Goal: Task Accomplishment & Management: Complete application form

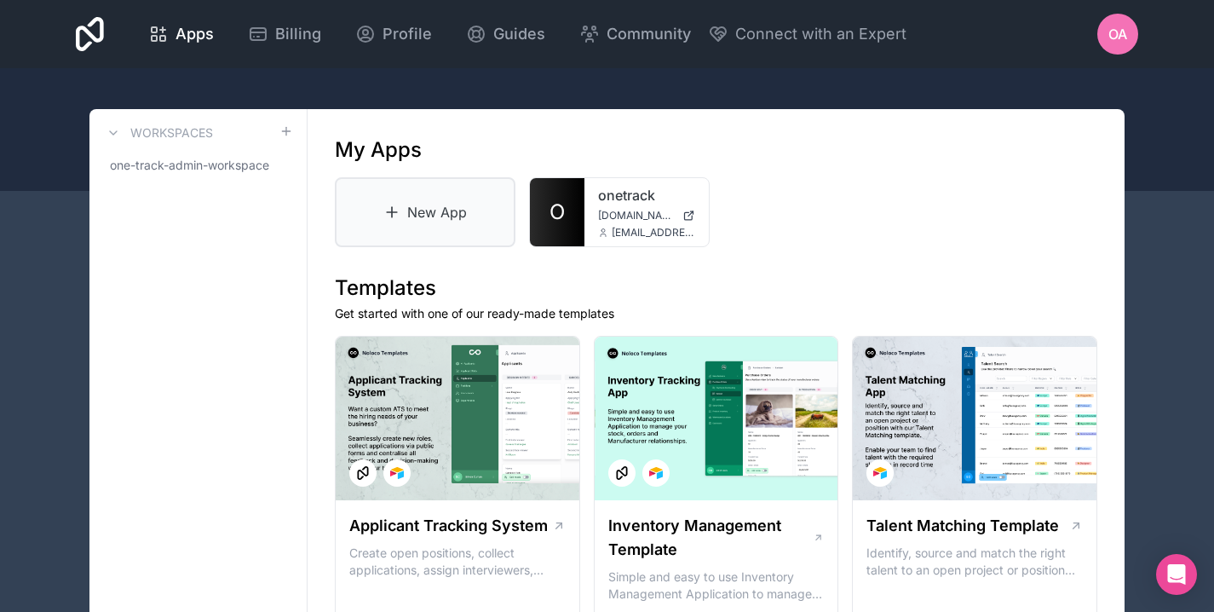
click at [451, 220] on link "New App" at bounding box center [425, 212] width 181 height 70
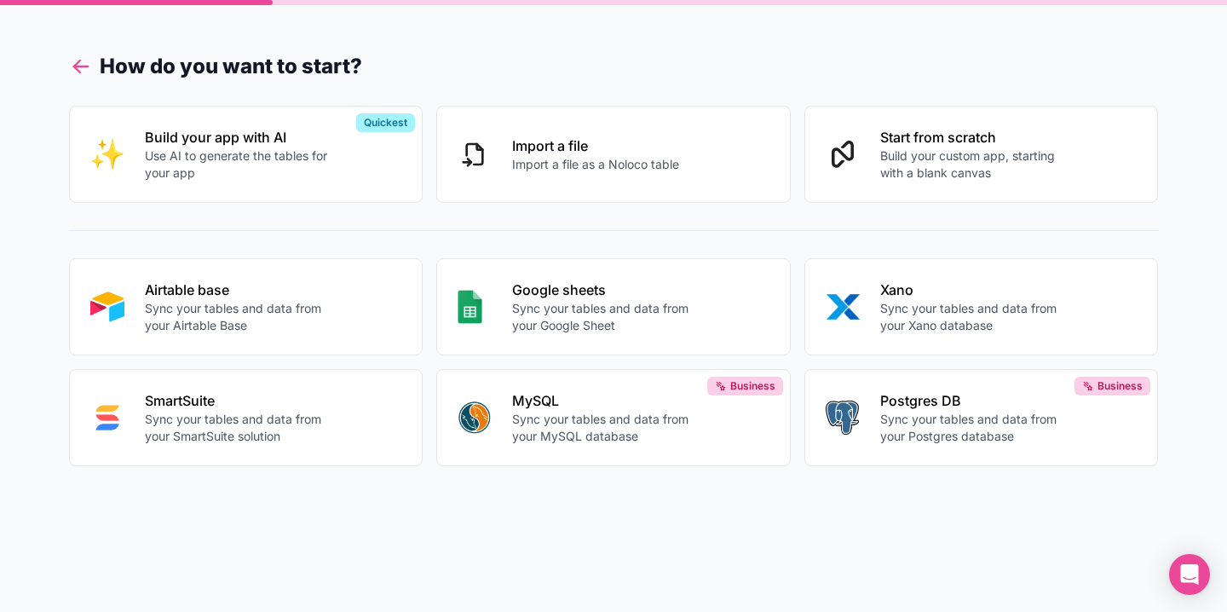
click at [72, 56] on icon at bounding box center [81, 67] width 24 height 24
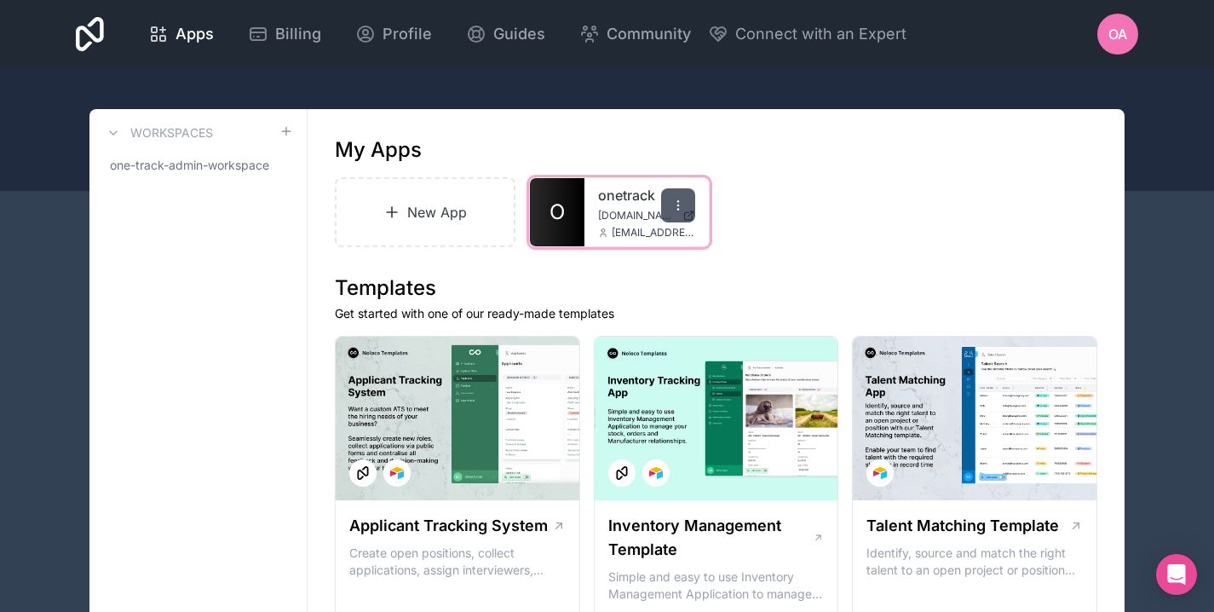
click at [677, 204] on icon at bounding box center [678, 206] width 14 height 14
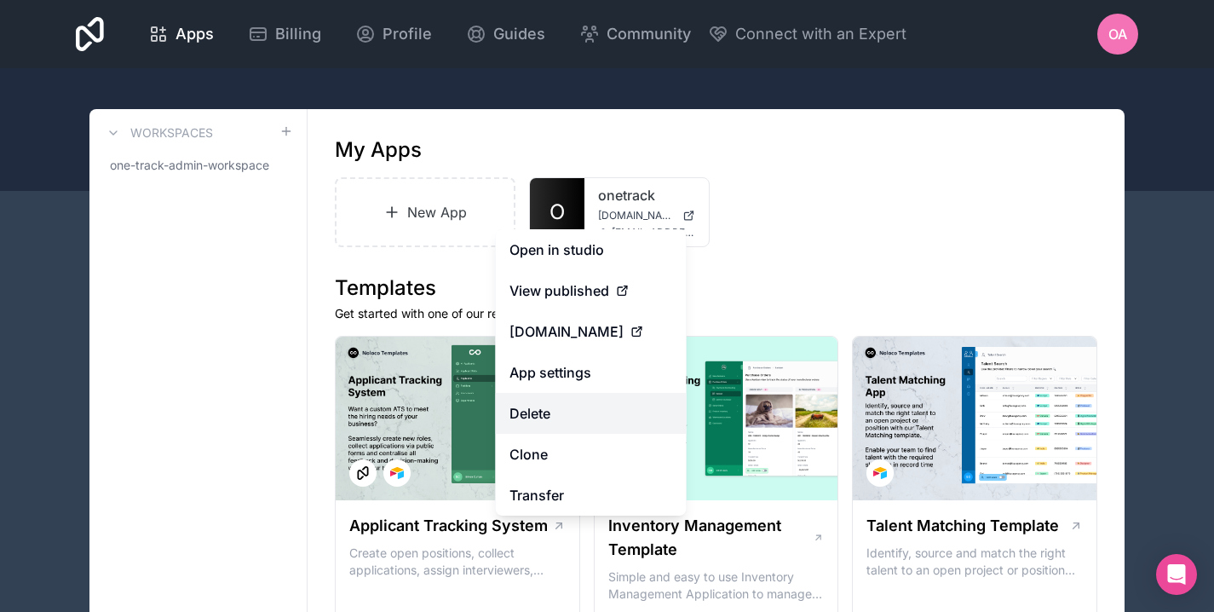
click at [561, 412] on button "Delete" at bounding box center [591, 413] width 191 height 41
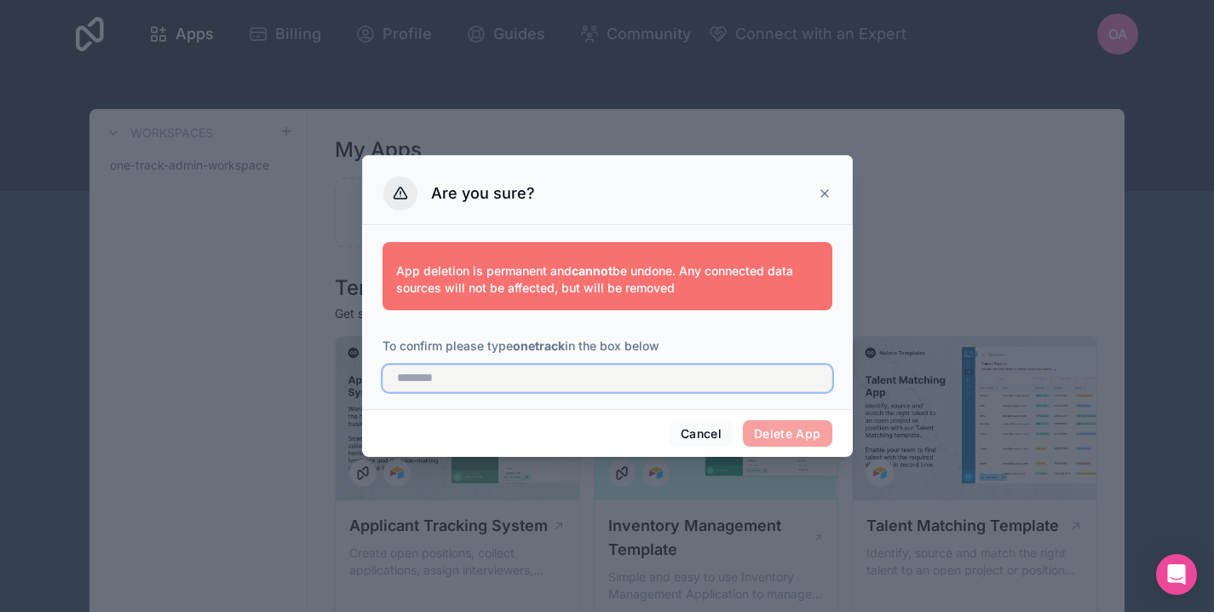
click at [580, 380] on input "text" at bounding box center [608, 378] width 450 height 27
type input "********"
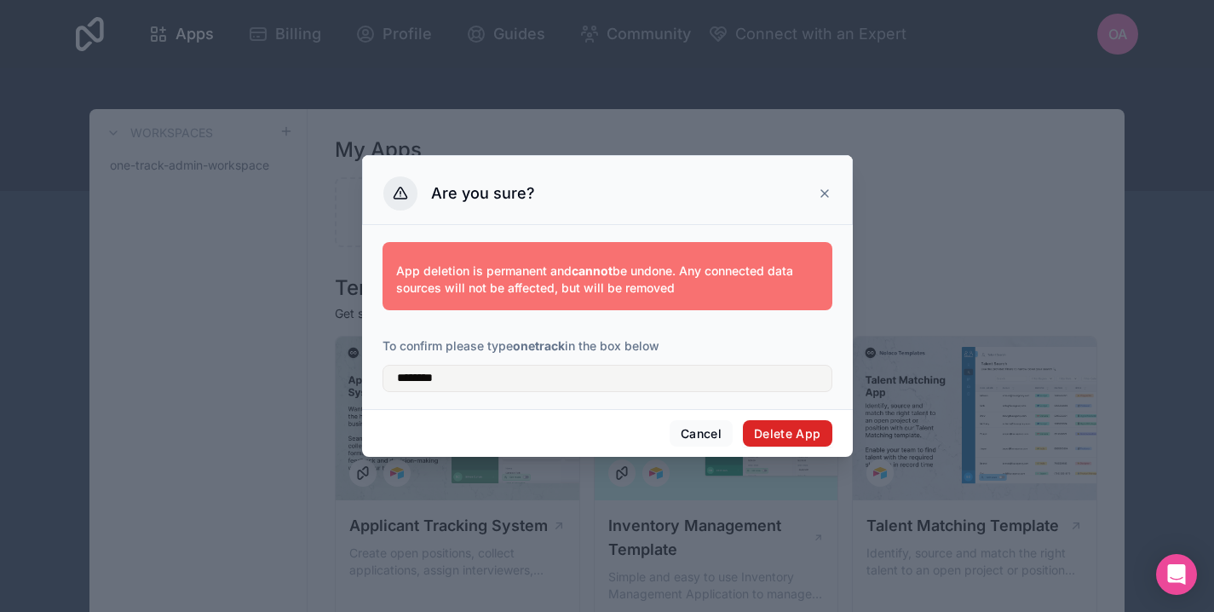
click at [780, 431] on button "Delete App" at bounding box center [787, 433] width 89 height 27
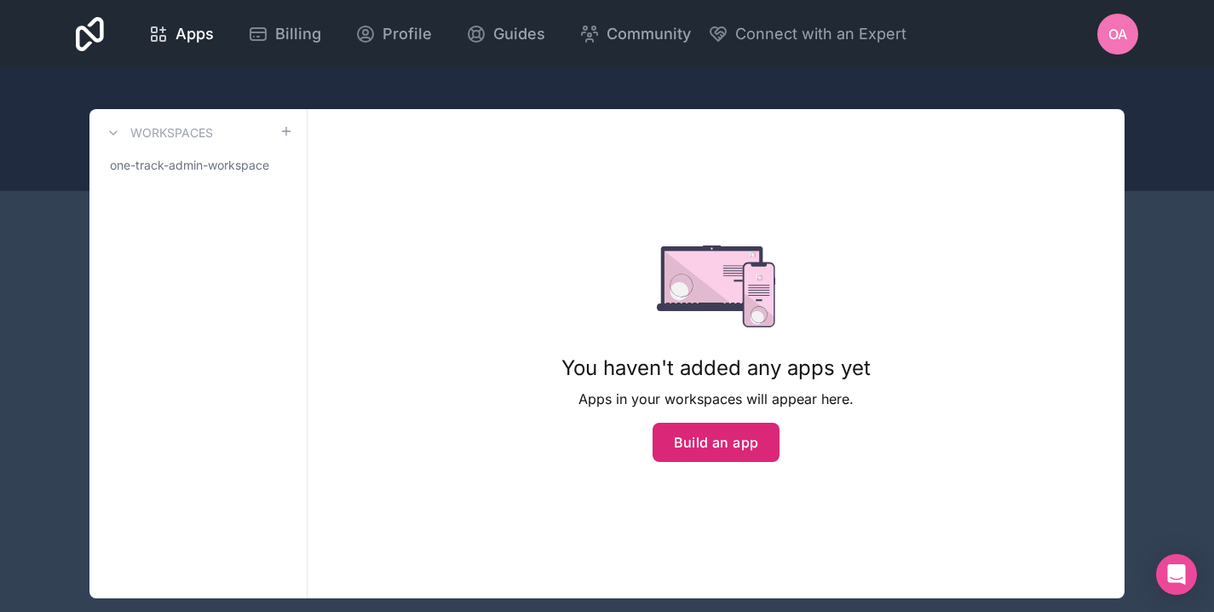
click at [705, 448] on button "Build an app" at bounding box center [717, 442] width 128 height 39
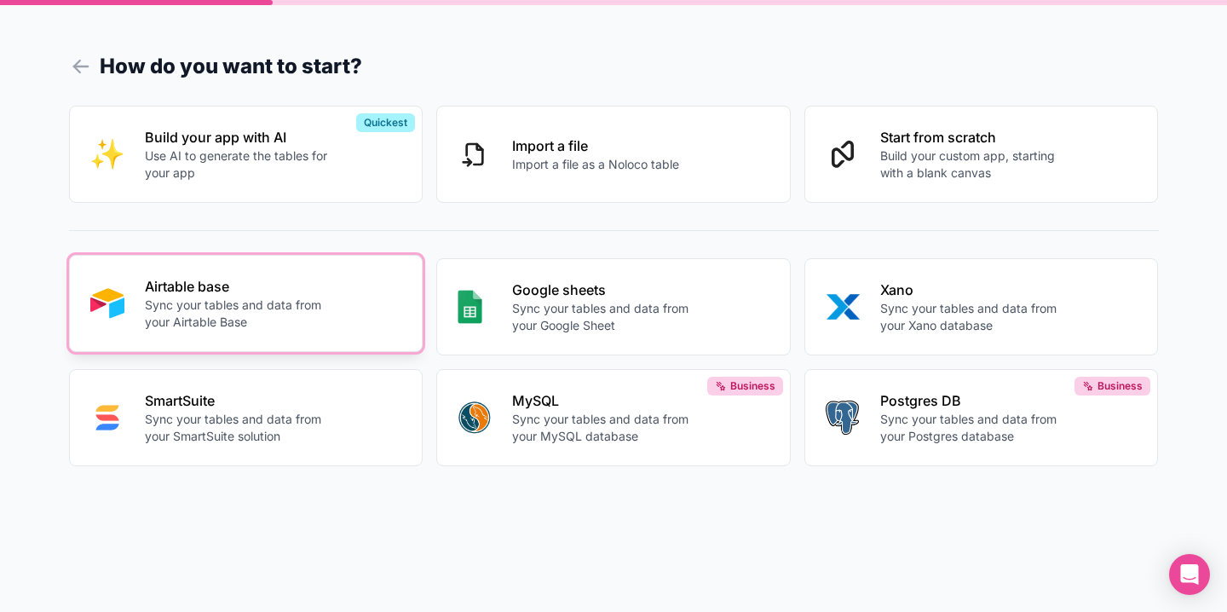
click at [249, 299] on p "Sync your tables and data from your Airtable Base" at bounding box center [239, 314] width 189 height 34
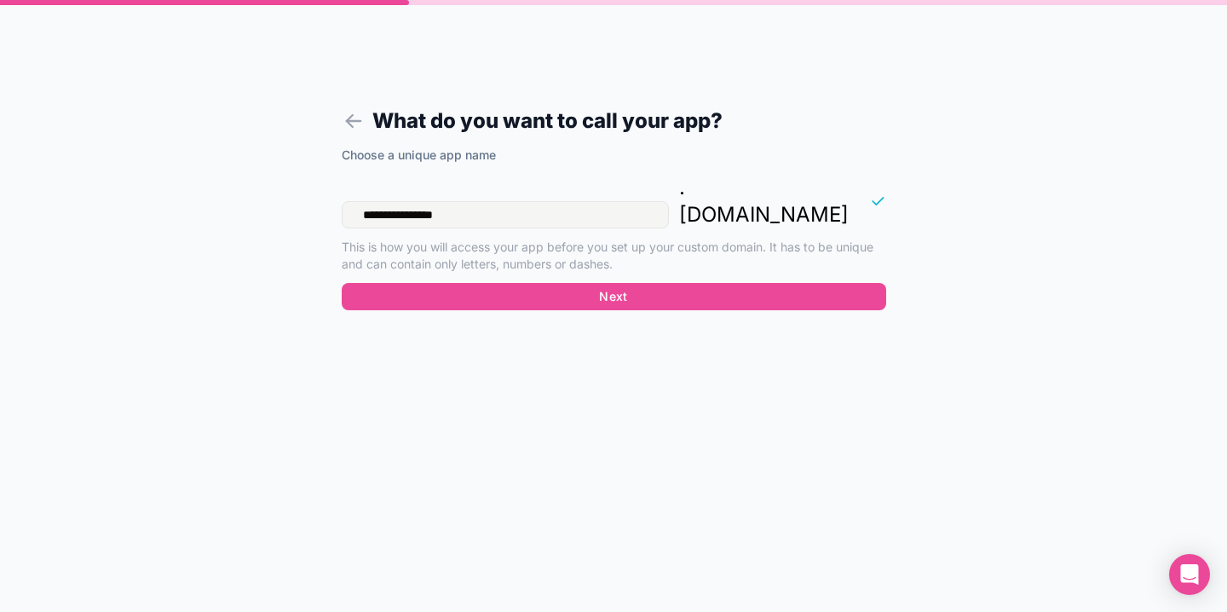
click at [492, 201] on input "**********" at bounding box center [505, 214] width 327 height 27
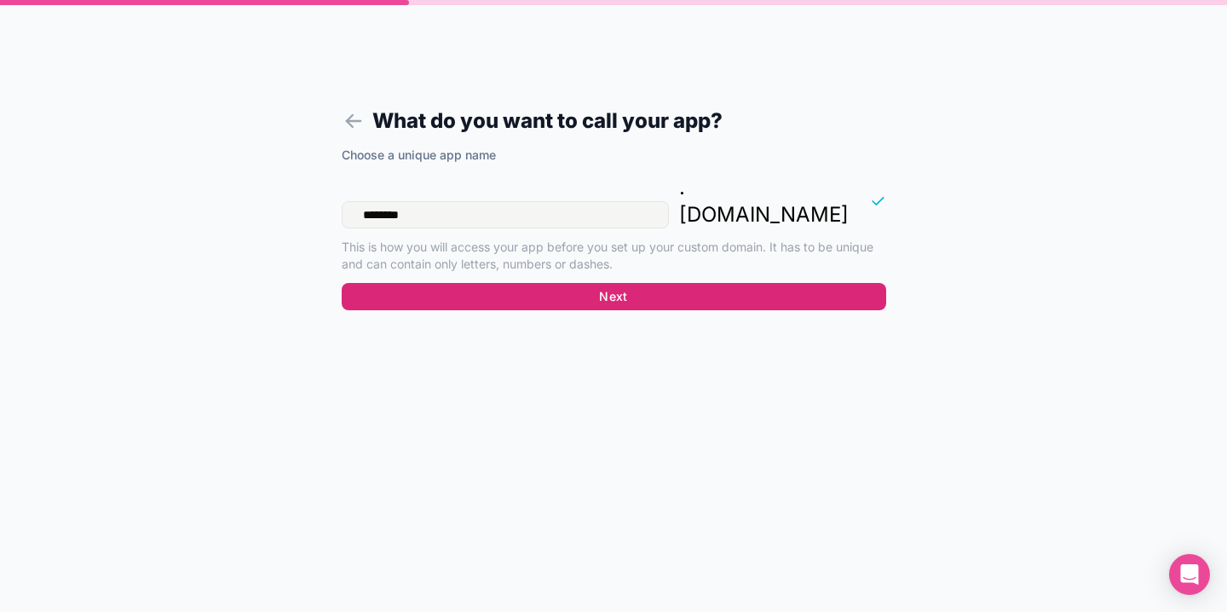
type input "********"
click at [556, 283] on button "Next" at bounding box center [614, 296] width 544 height 27
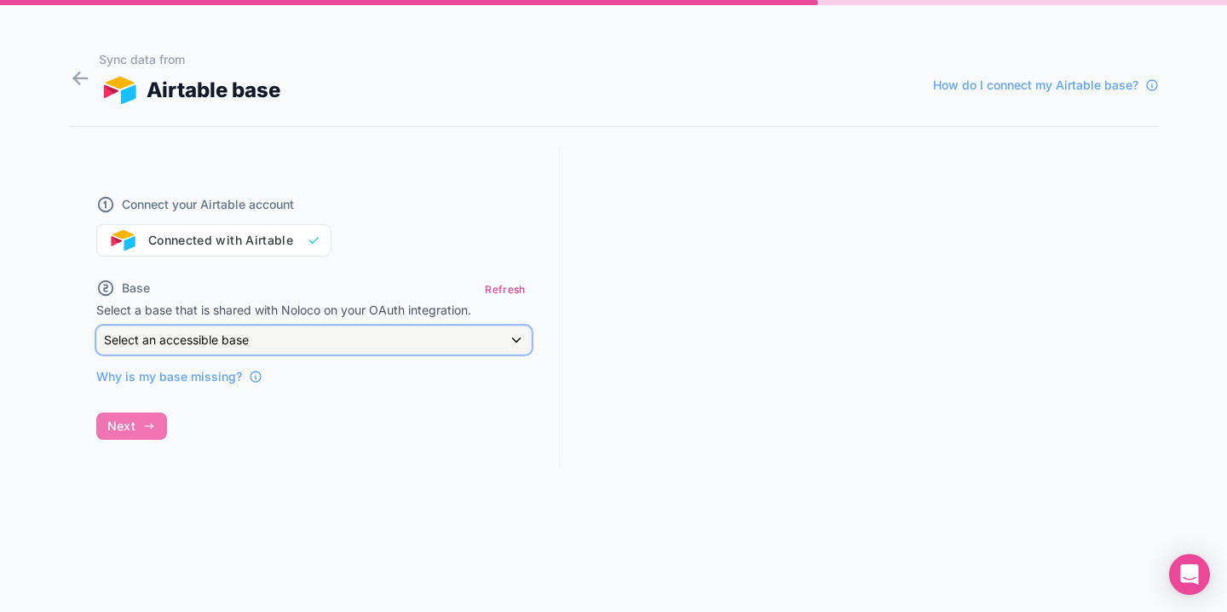
click at [276, 341] on div "Select an accessible base" at bounding box center [314, 339] width 434 height 27
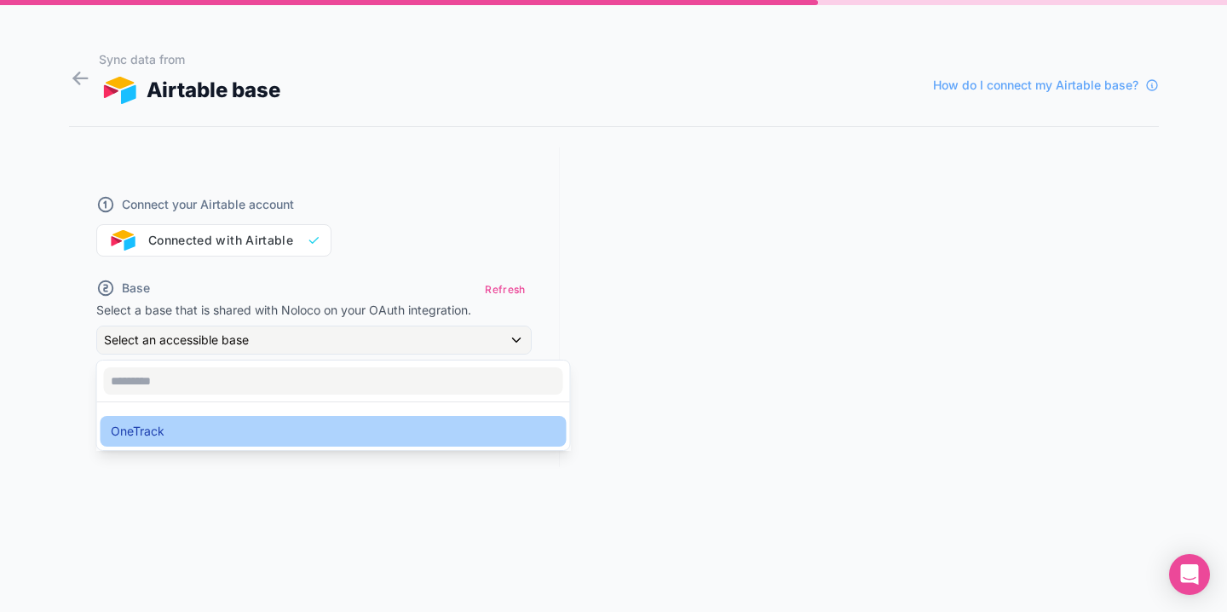
click at [236, 437] on div "OneTrack" at bounding box center [334, 431] width 446 height 20
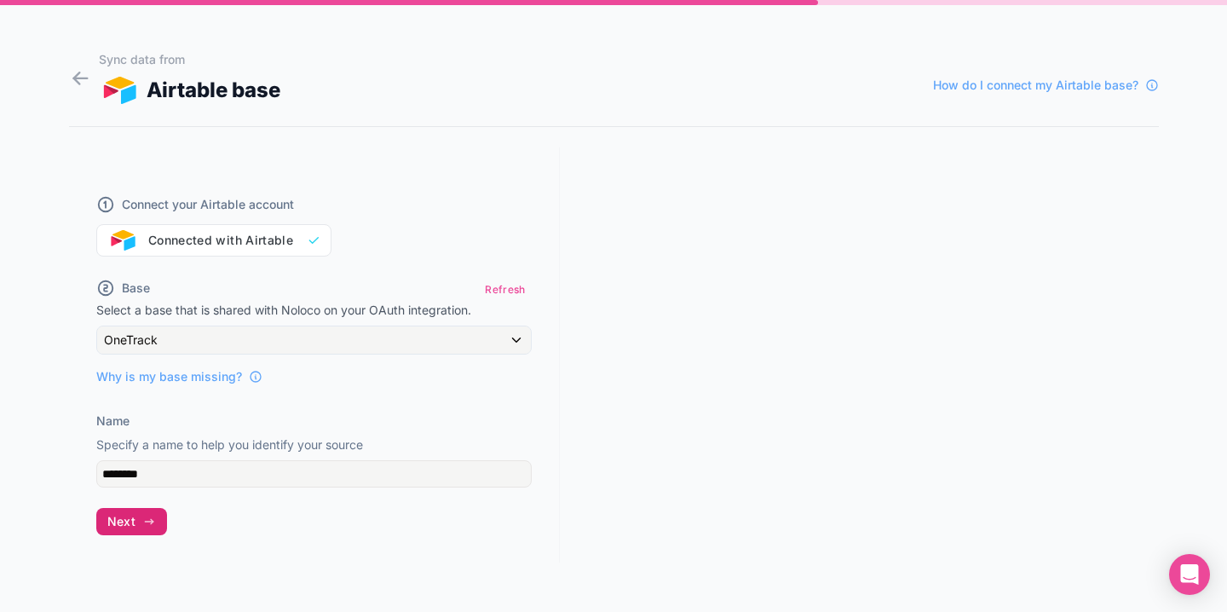
click at [145, 521] on icon "button" at bounding box center [149, 521] width 8 height 0
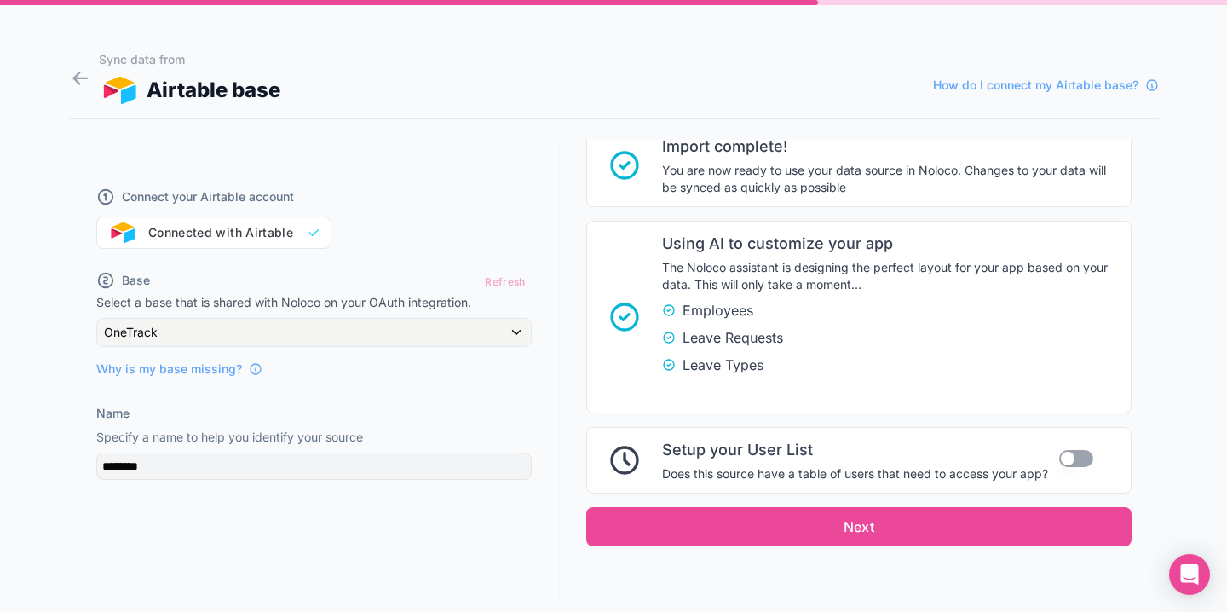
scroll to position [313, 0]
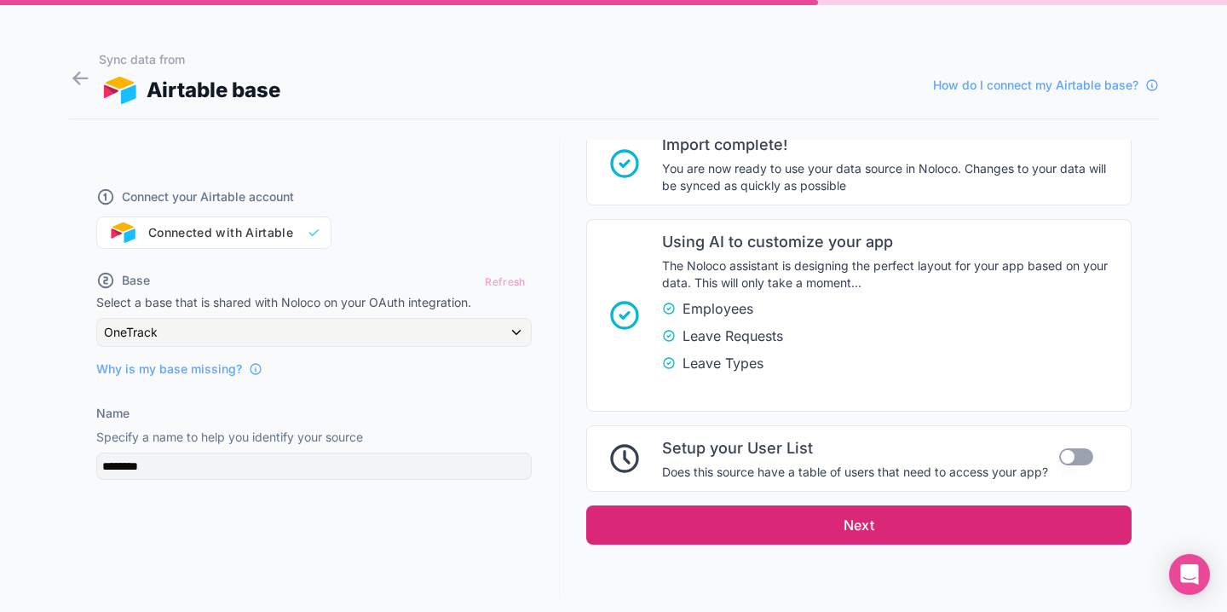
click at [891, 525] on button "Next" at bounding box center [858, 524] width 545 height 39
